Goal: Information Seeking & Learning: Learn about a topic

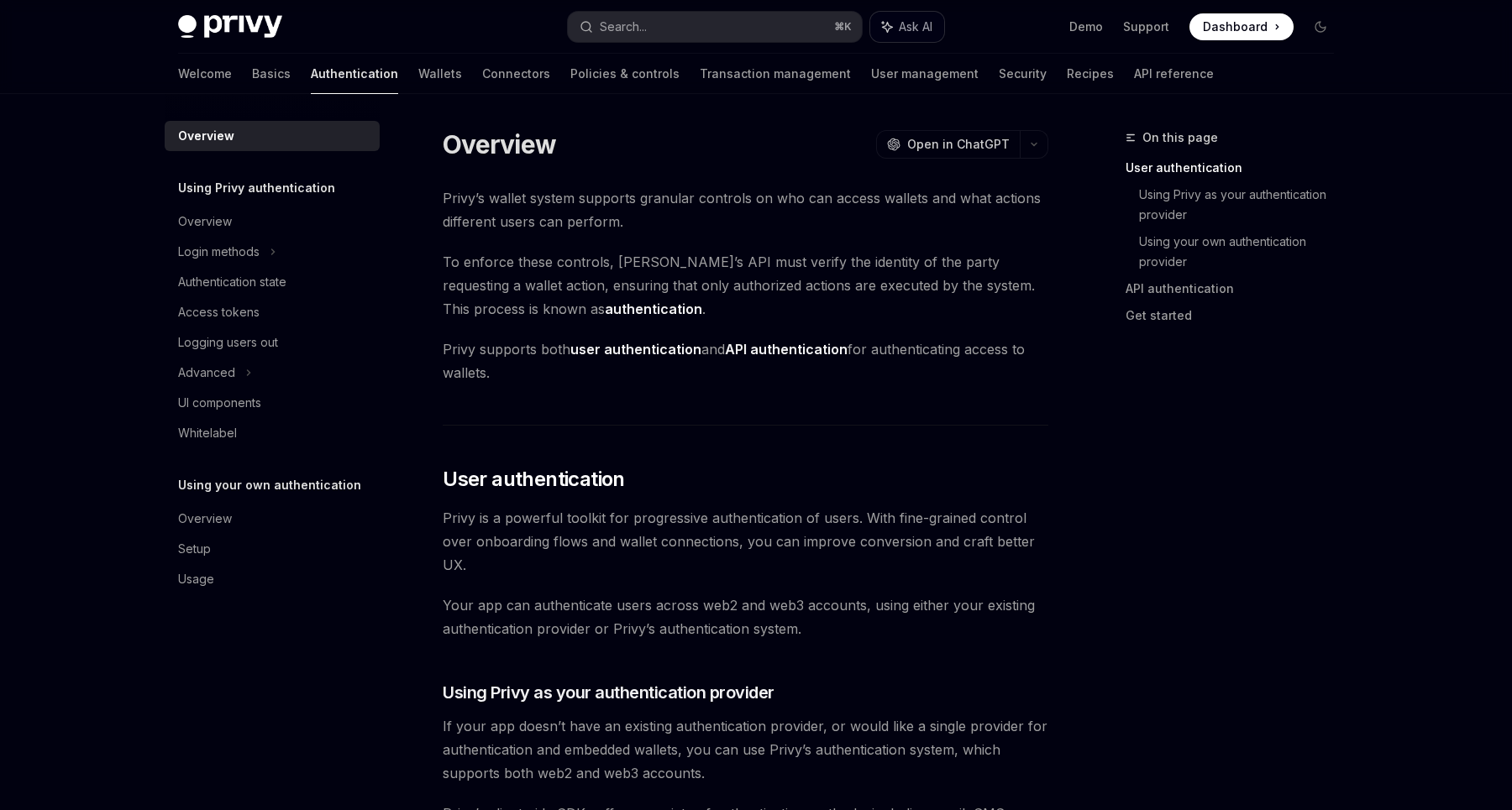
type textarea "*"
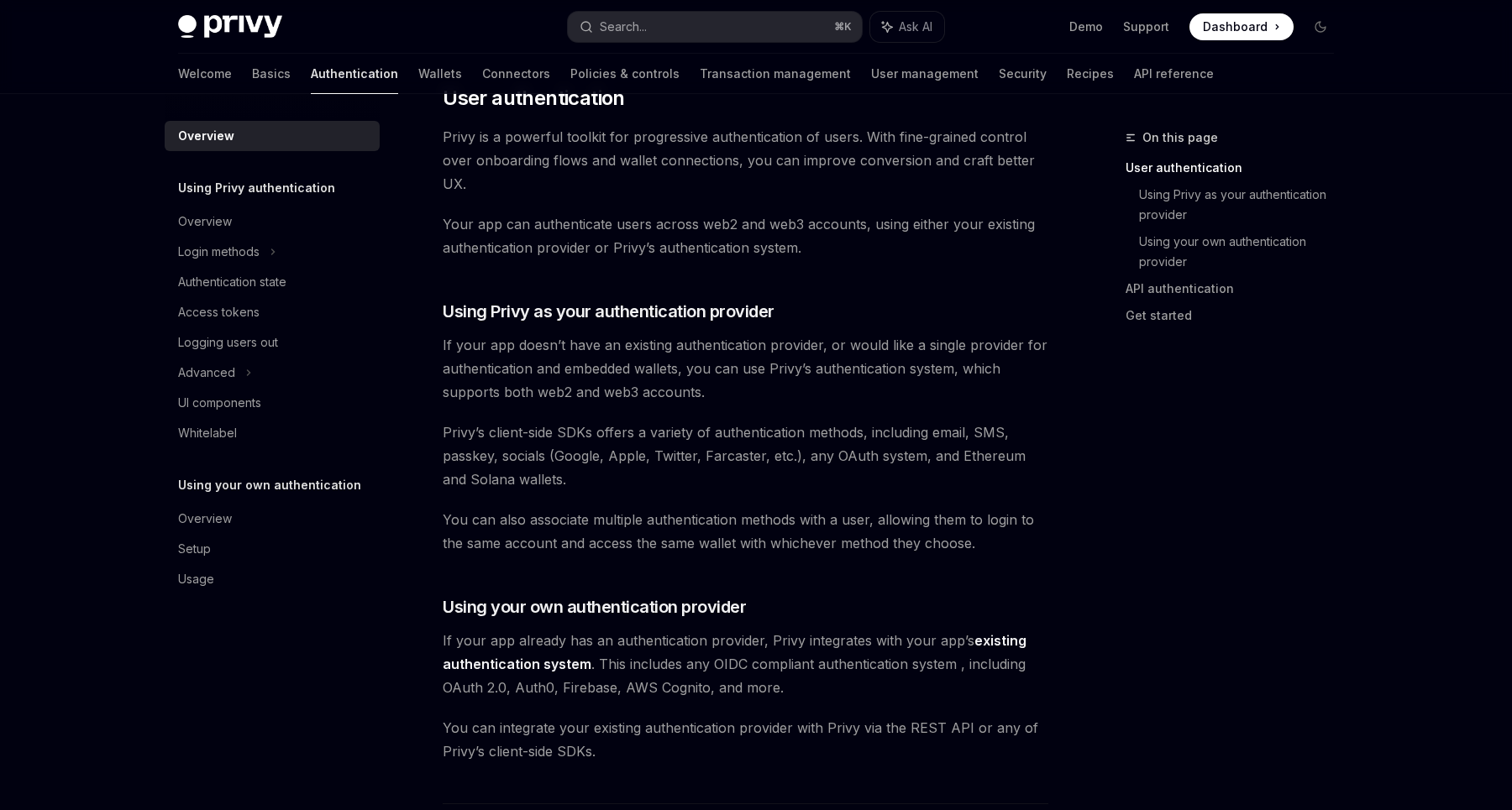
click at [839, 365] on span "If your app doesn’t have an existing authentication provider, or would like a s…" at bounding box center [746, 368] width 606 height 71
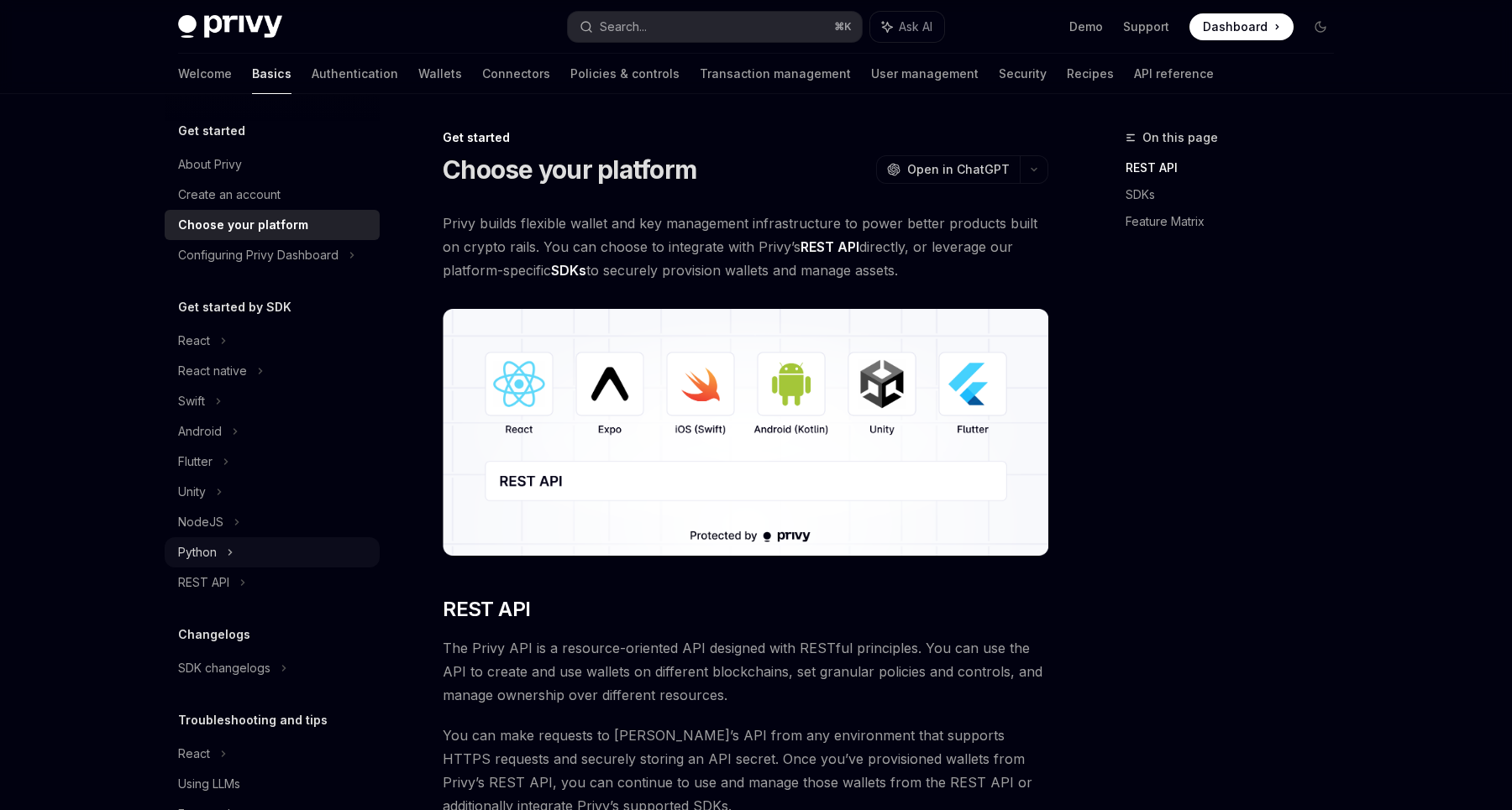
click at [224, 553] on div "Python" at bounding box center [271, 552] width 215 height 30
type textarea "*"
